Goal: Task Accomplishment & Management: Manage account settings

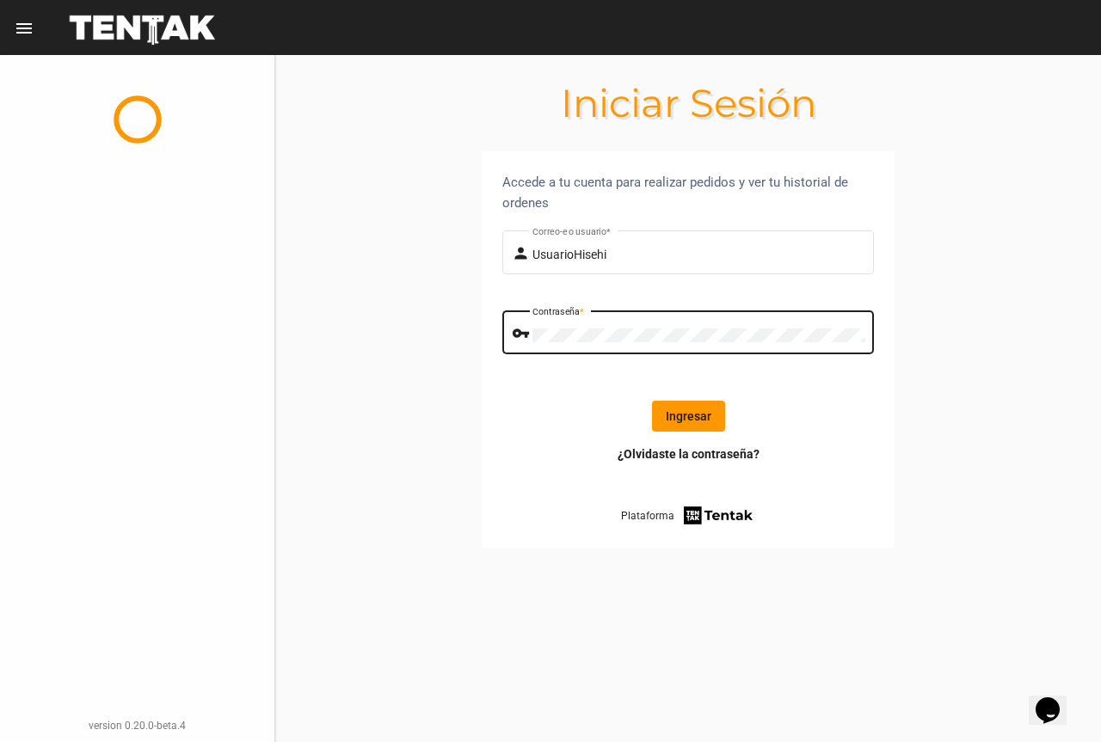
click at [691, 414] on button "Ingresar" at bounding box center [688, 416] width 73 height 31
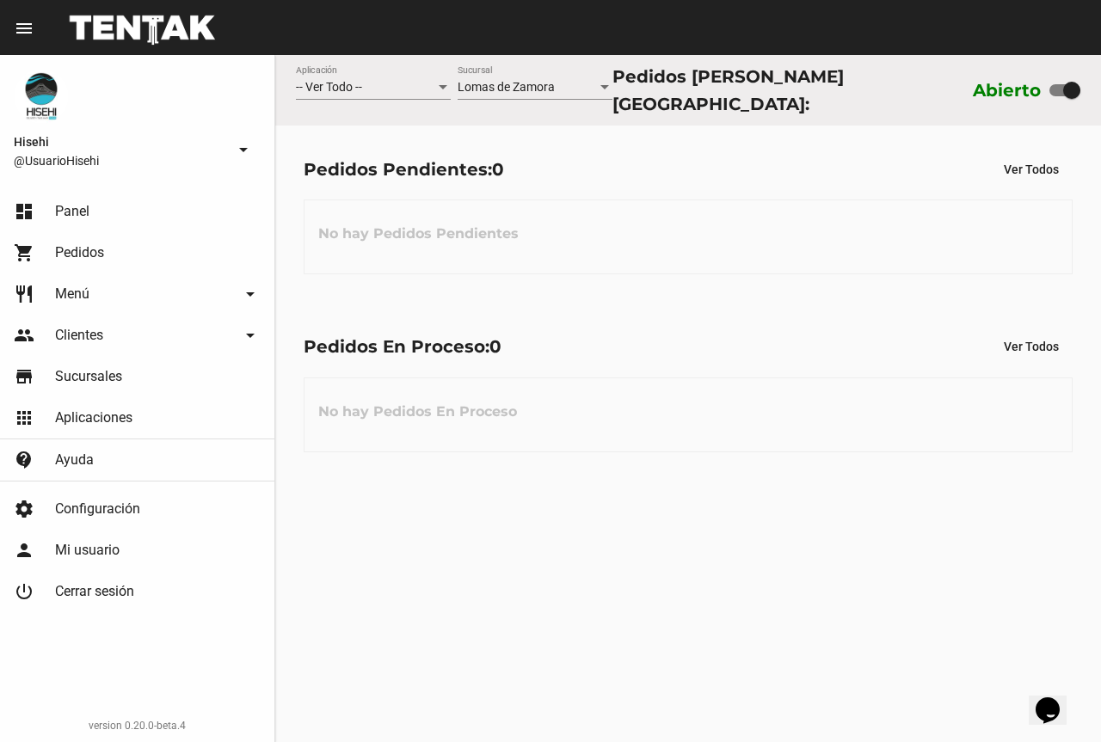
click at [116, 209] on link "dashboard Panel" at bounding box center [137, 211] width 274 height 41
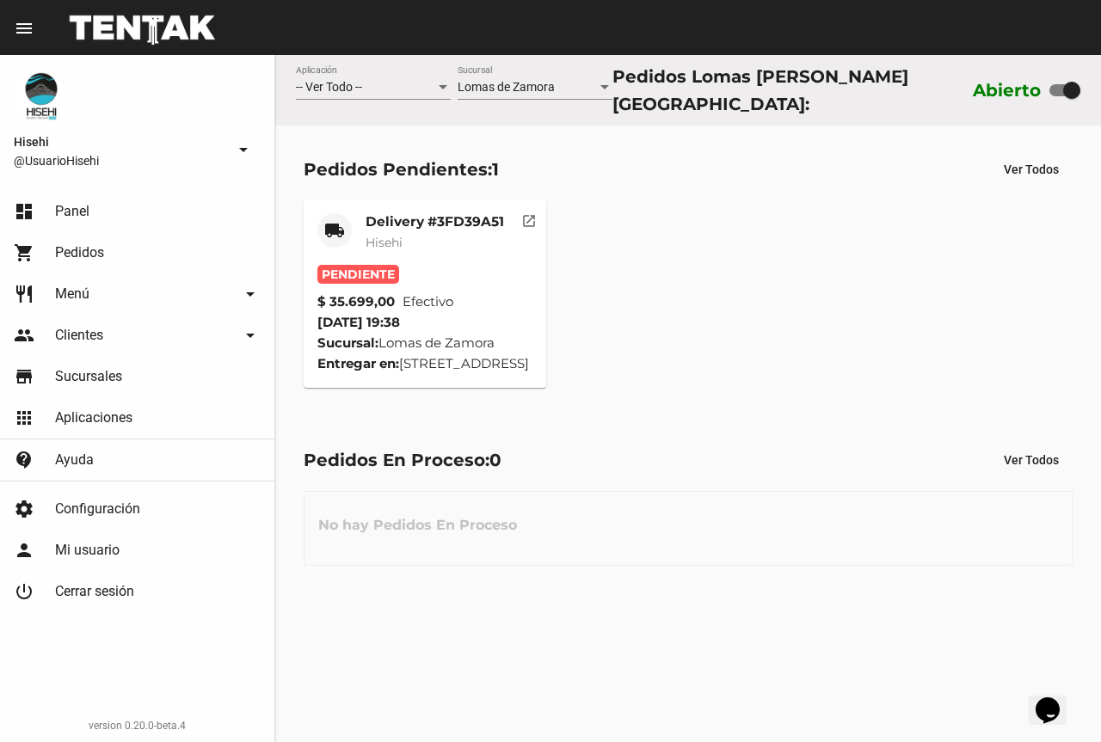
click at [474, 291] on div "$ 35.699,00 Efectivo" at bounding box center [425, 301] width 216 height 21
click at [437, 236] on mat-card-subtitle "Hisehi" at bounding box center [434, 242] width 138 height 17
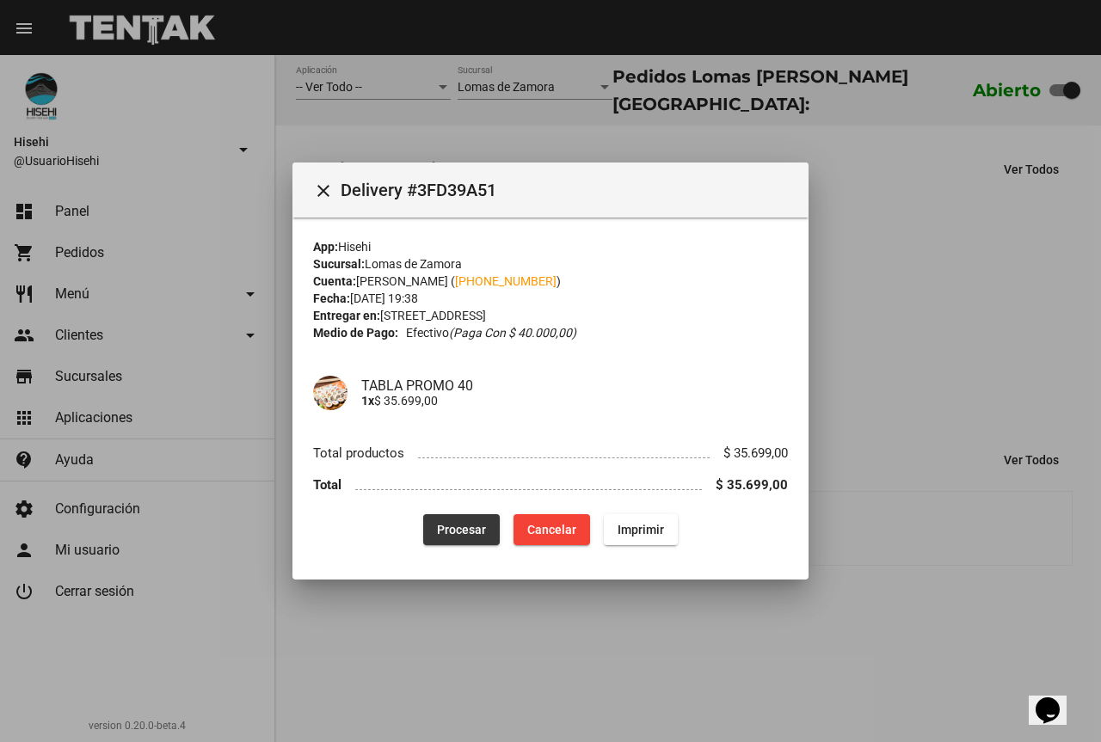
click at [459, 525] on span "Procesar" at bounding box center [461, 530] width 49 height 14
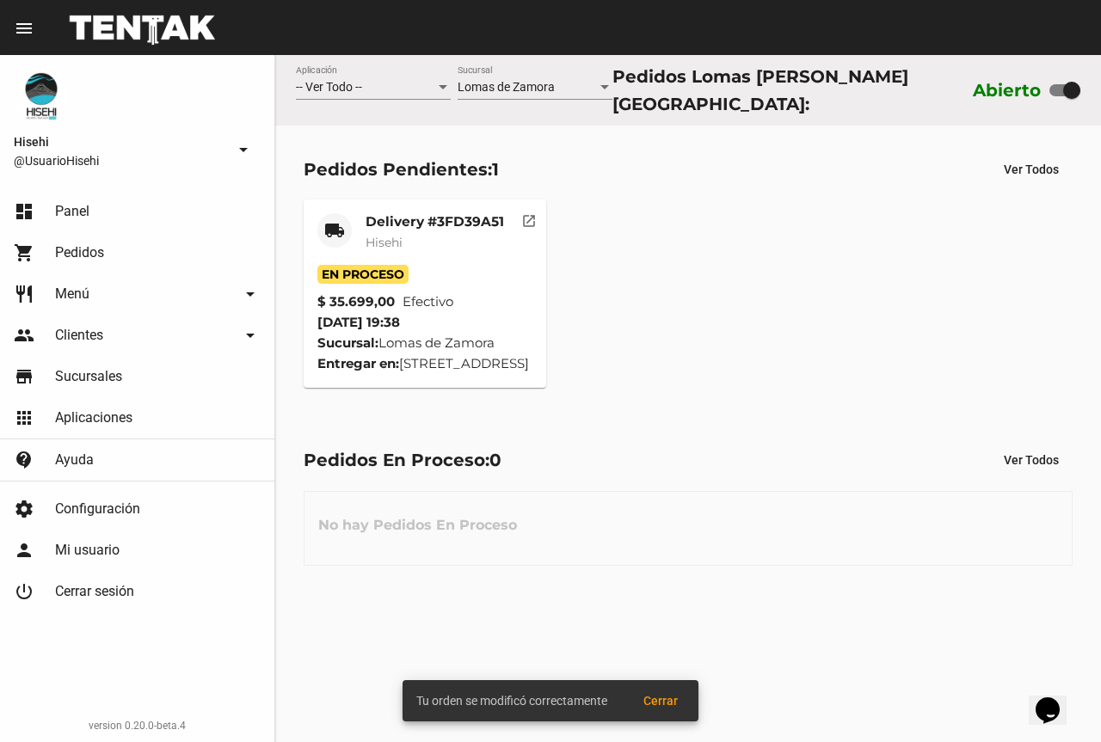
click at [887, 309] on div "local_shipping Delivery #3FD39A51 Hisehi En Proceso $ 35.699,00 Efectivo 23/8/2…" at bounding box center [688, 295] width 784 height 204
click at [411, 242] on mat-card-subtitle "Hisehi" at bounding box center [434, 242] width 138 height 17
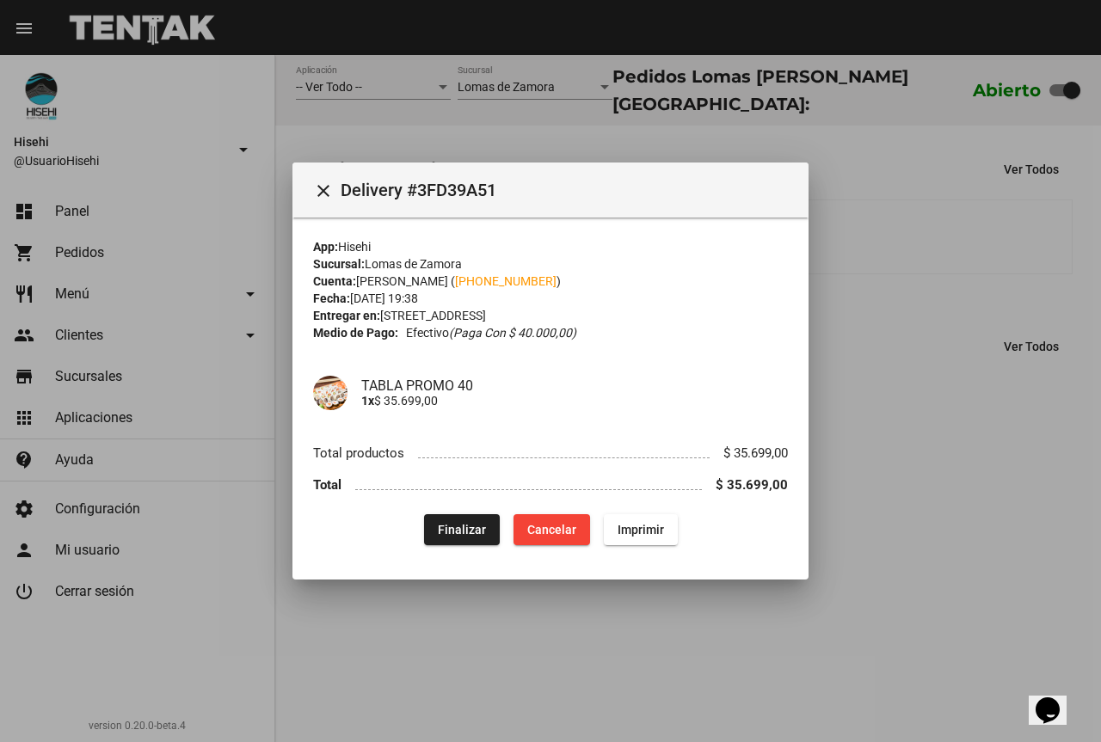
click at [1003, 503] on div at bounding box center [550, 371] width 1101 height 742
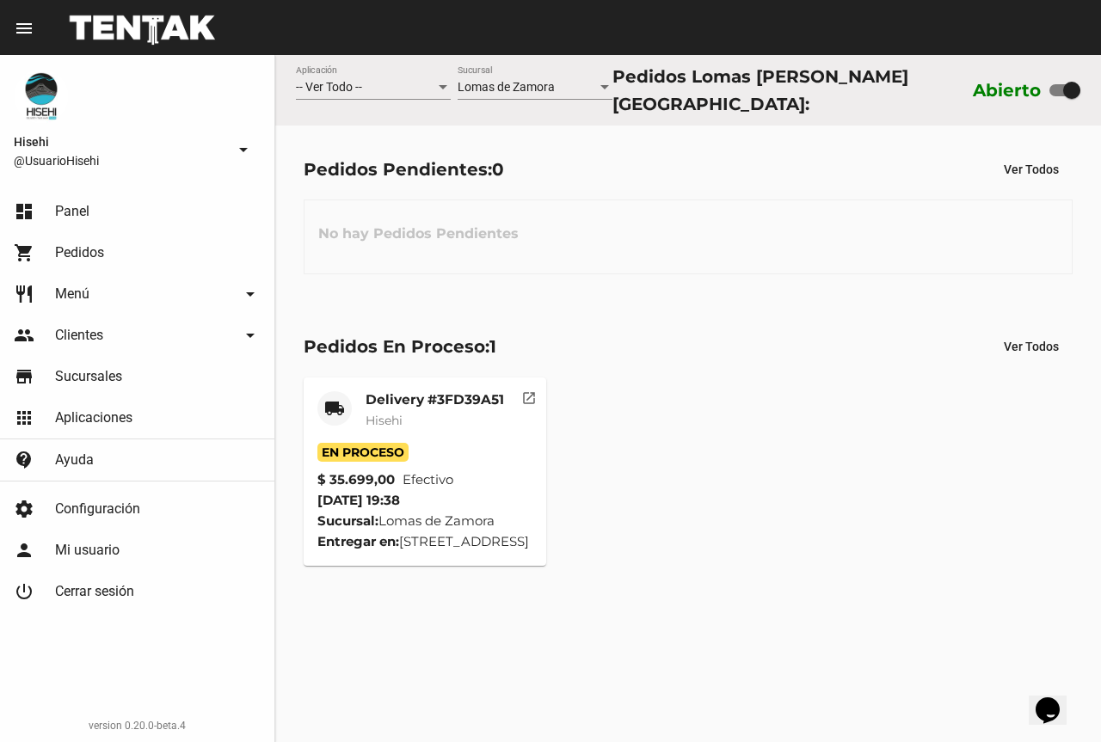
click at [390, 396] on mat-card-title "Delivery #3FD39A51" at bounding box center [434, 399] width 138 height 17
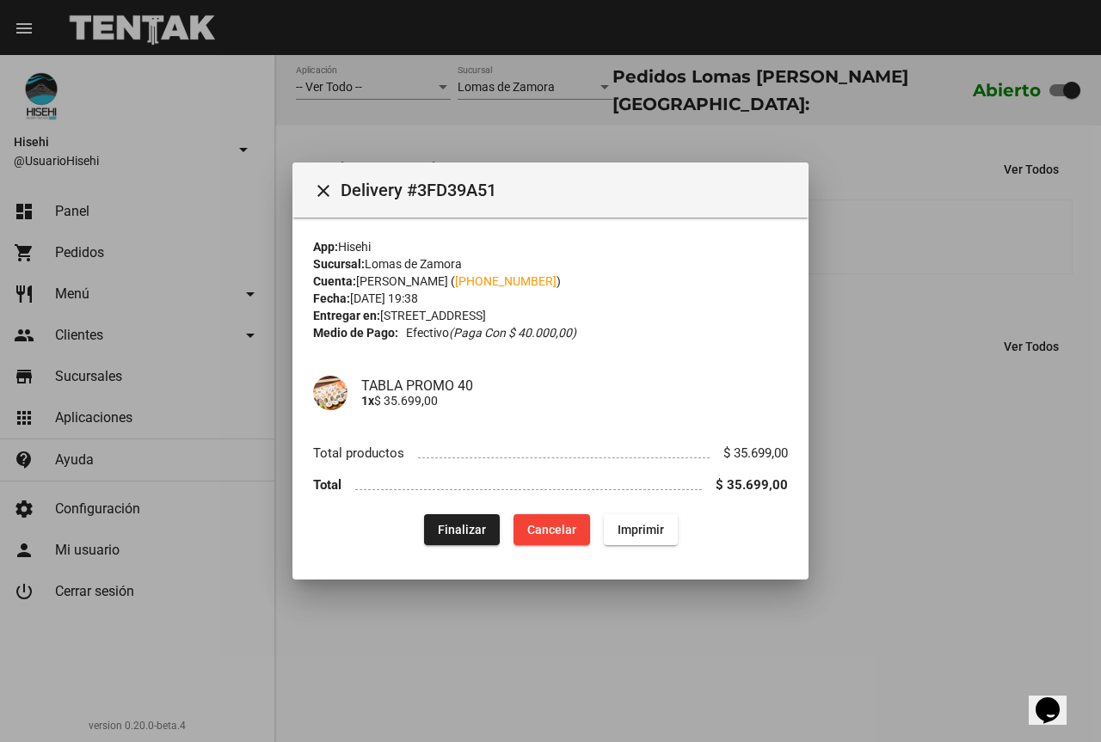
click at [892, 350] on div at bounding box center [550, 371] width 1101 height 742
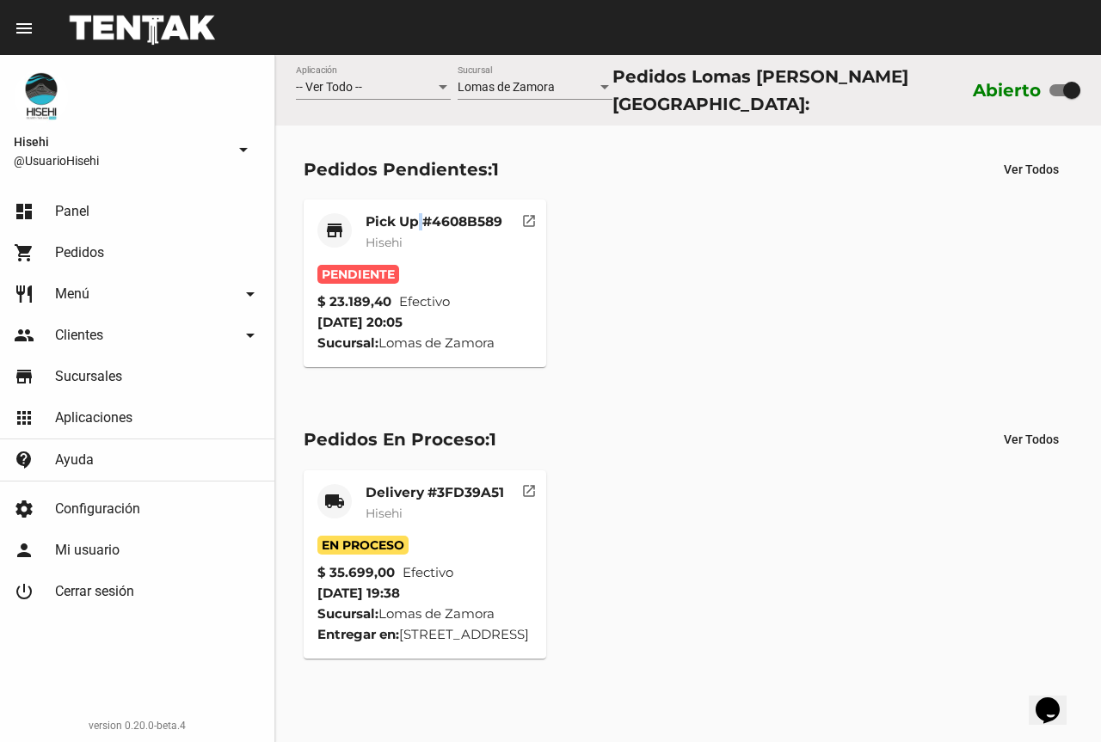
click at [421, 193] on div "store Pick Up #4608B589 Hisehi Pendiente $ 23.189,40 Efectivo [DATE] 20:05 Sucu…" at bounding box center [688, 284] width 784 height 183
click at [435, 220] on mat-card-title "Pick Up #4608B589" at bounding box center [433, 221] width 137 height 17
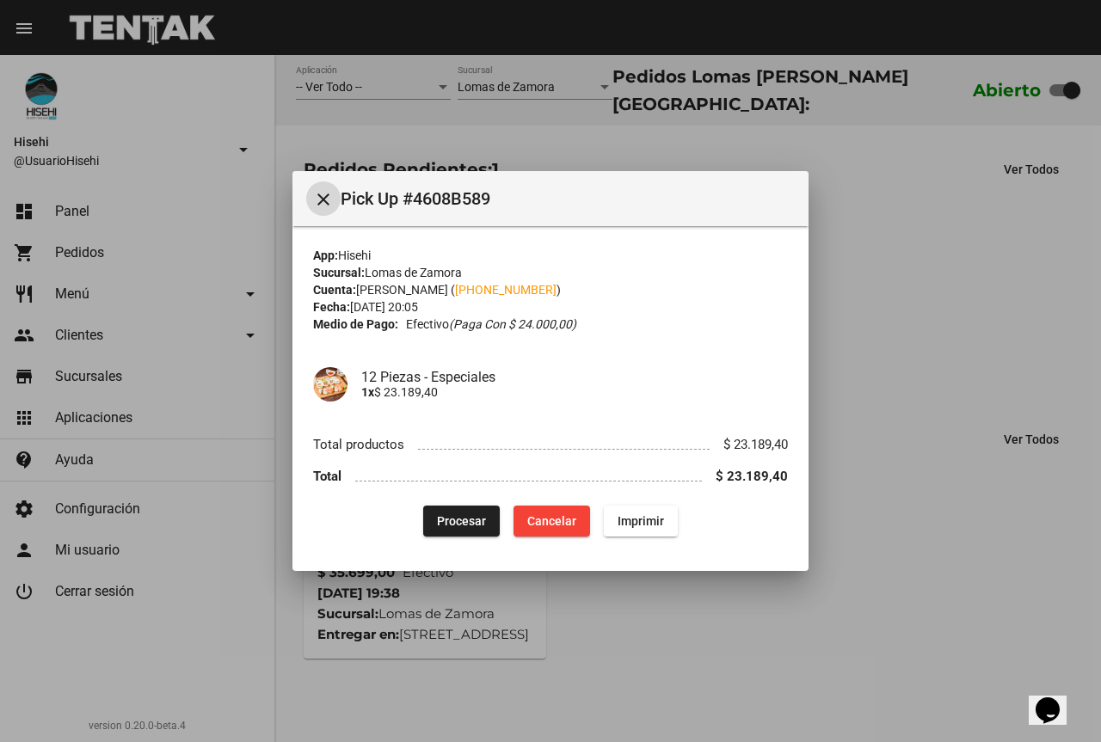
click at [464, 520] on span "Procesar" at bounding box center [461, 521] width 49 height 14
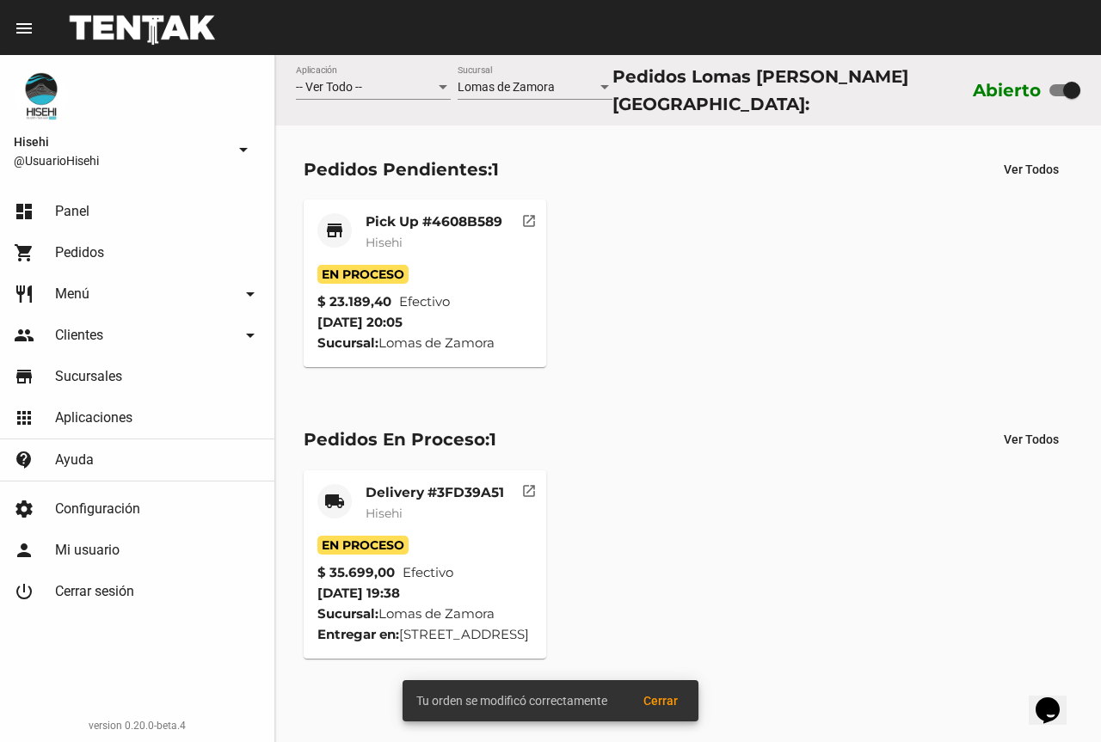
click at [407, 254] on div "Pick Up #4608B589 Hisehi" at bounding box center [433, 239] width 137 height 52
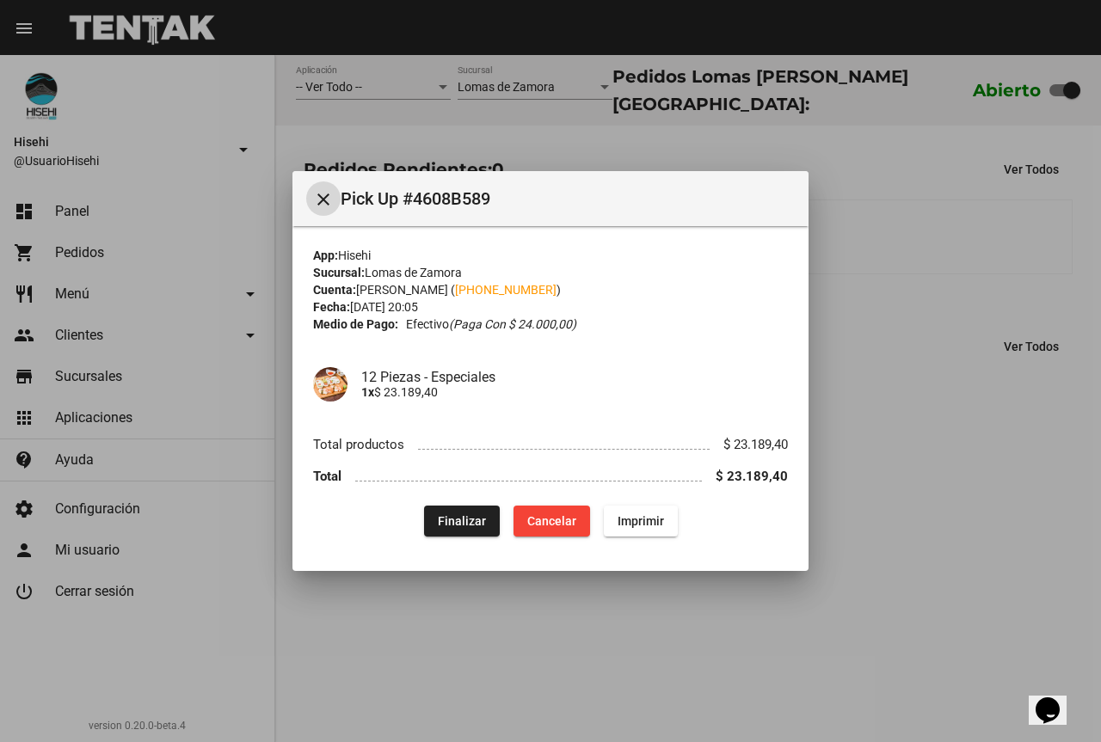
click at [868, 281] on div at bounding box center [550, 371] width 1101 height 742
